Goal: Information Seeking & Learning: Learn about a topic

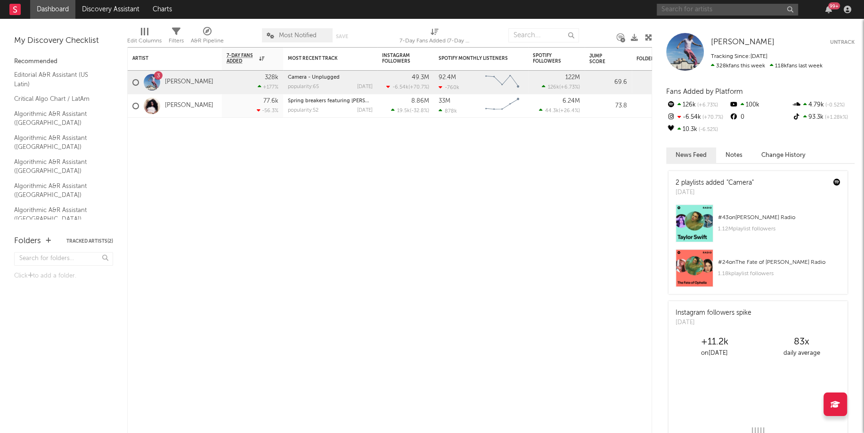
click at [685, 10] on input "text" at bounding box center [727, 10] width 141 height 12
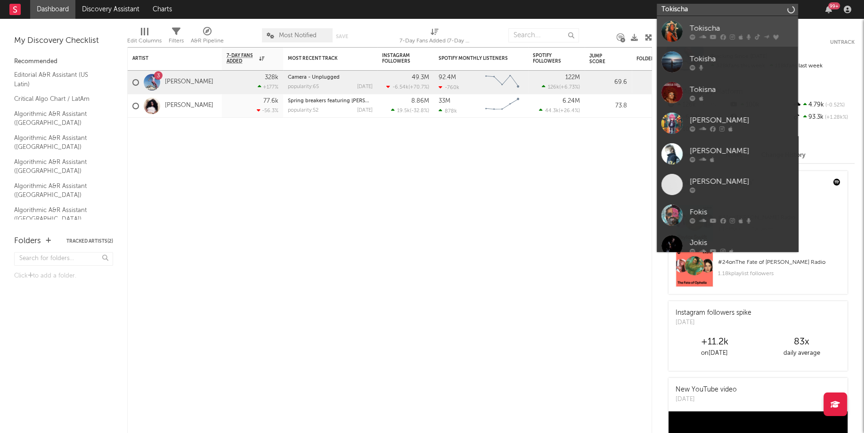
type input "Tokischa"
click at [679, 27] on div at bounding box center [672, 31] width 21 height 21
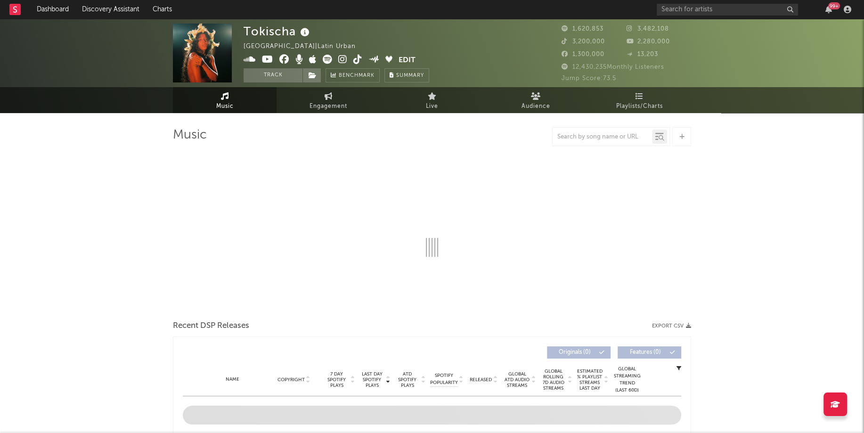
select select "6m"
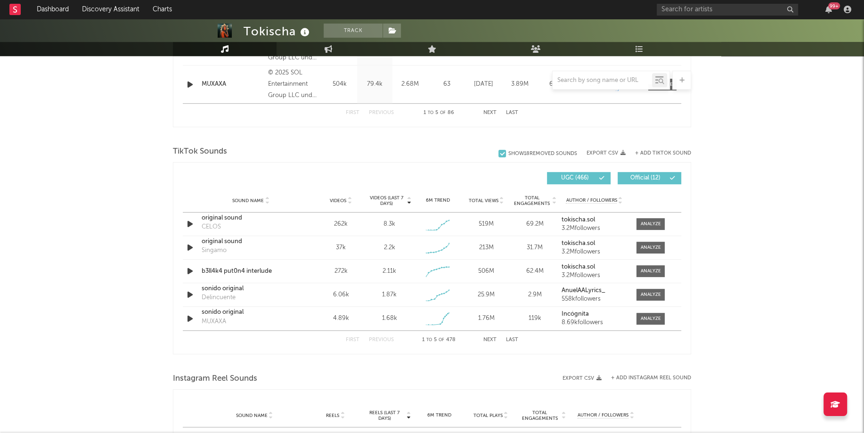
scroll to position [567, 0]
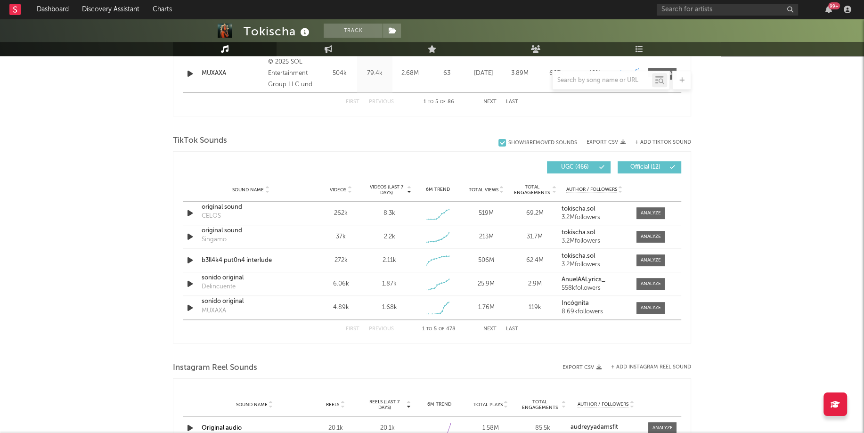
click at [491, 328] on button "Next" at bounding box center [490, 329] width 13 height 5
click at [349, 327] on button "First" at bounding box center [353, 329] width 14 height 5
click at [643, 260] on div at bounding box center [651, 260] width 20 height 7
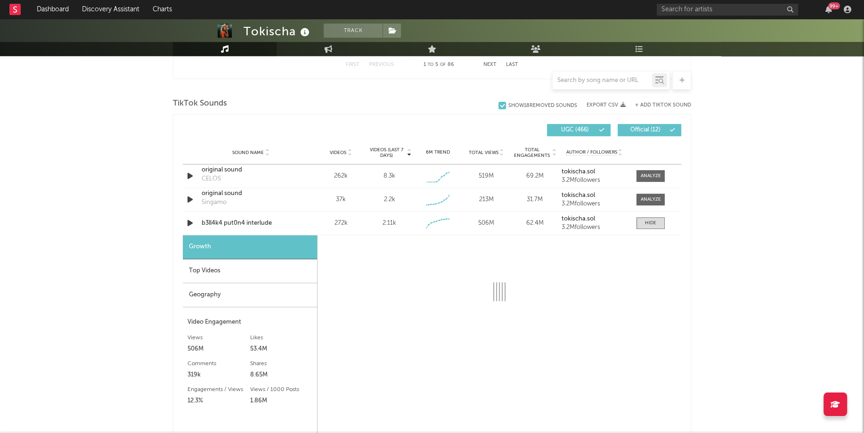
scroll to position [604, 0]
select select "6m"
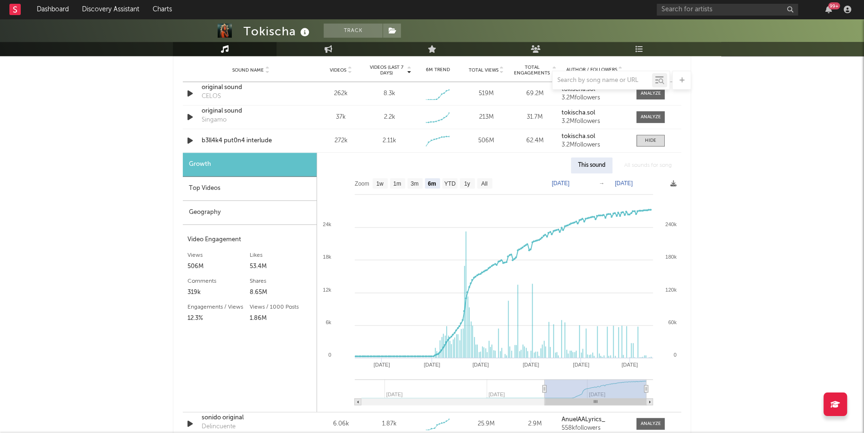
scroll to position [689, 0]
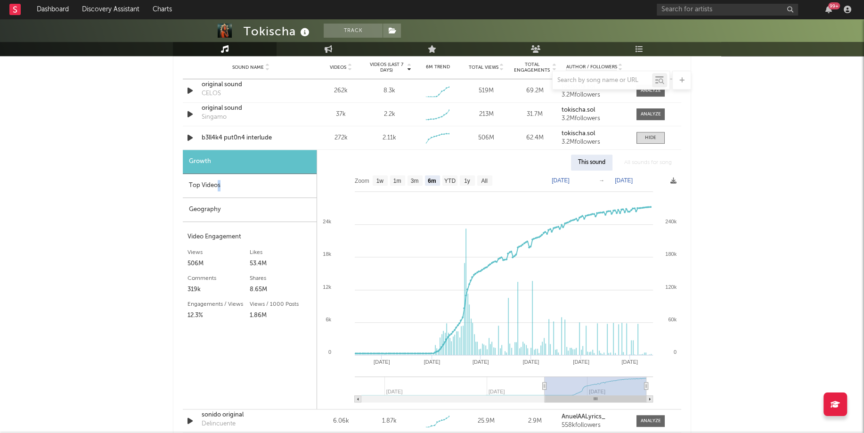
click at [219, 183] on div "Top Videos" at bounding box center [250, 186] width 134 height 24
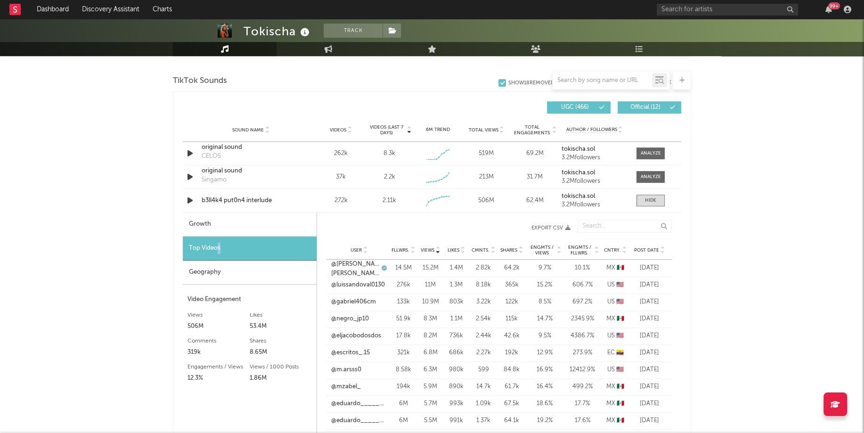
scroll to position [600, 0]
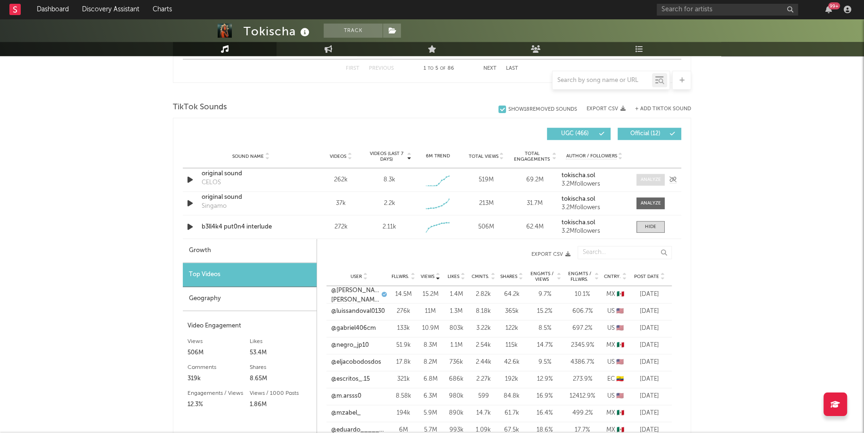
click at [649, 179] on div at bounding box center [651, 179] width 20 height 7
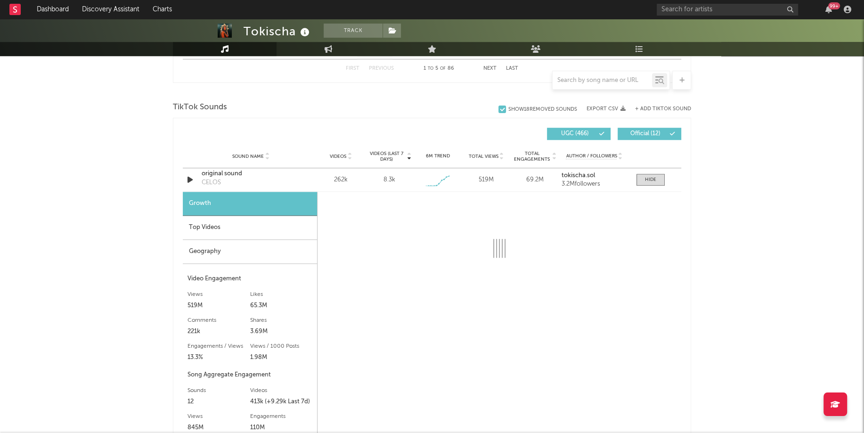
select select "1w"
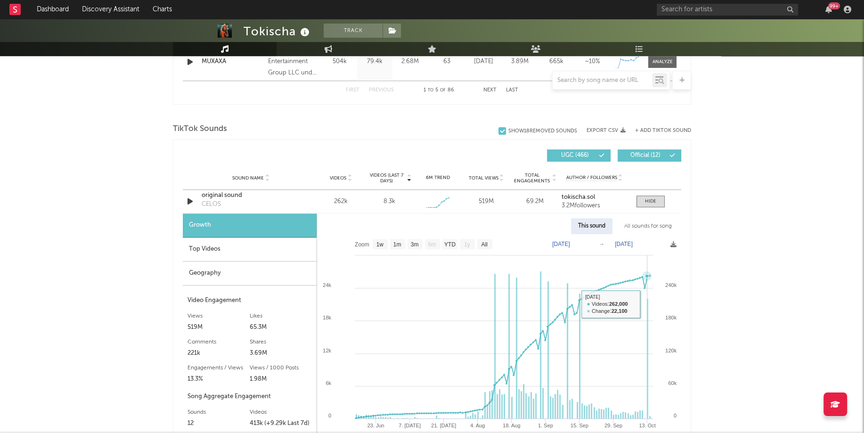
scroll to position [565, 0]
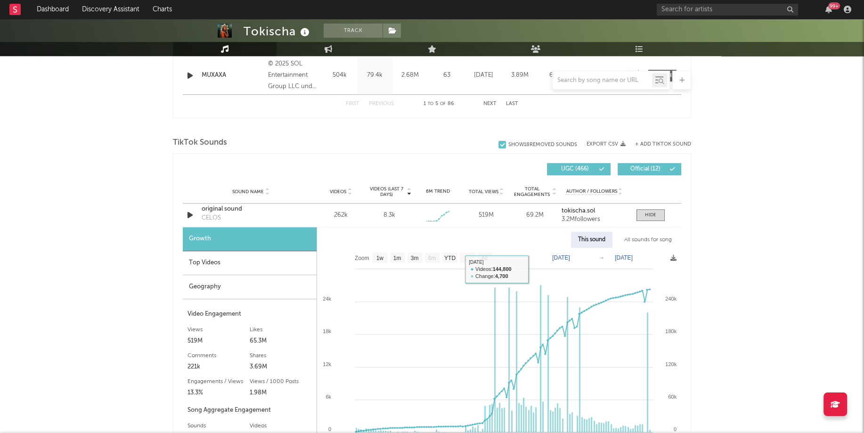
click at [212, 262] on div "Top Videos" at bounding box center [250, 263] width 134 height 24
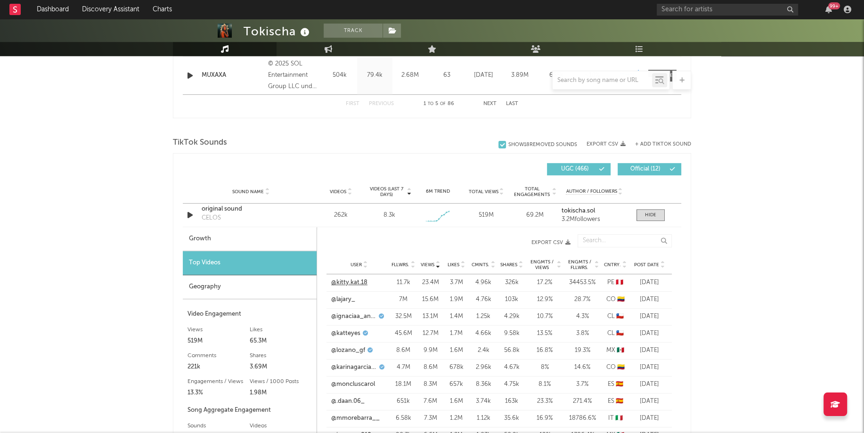
click at [343, 282] on link "@kitty.kat.18" at bounding box center [349, 282] width 36 height 9
